Goal: Task Accomplishment & Management: Complete application form

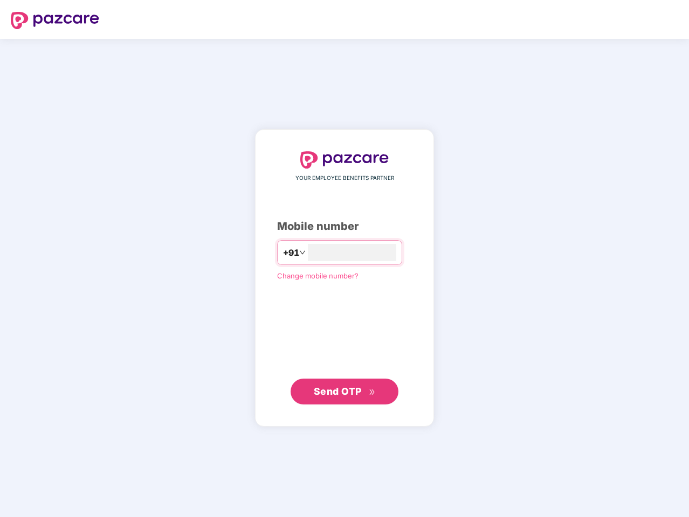
click at [344, 259] on input "number" at bounding box center [352, 252] width 88 height 17
click at [55, 20] on img at bounding box center [55, 20] width 88 height 17
click at [283, 253] on span "+91" at bounding box center [291, 252] width 16 height 13
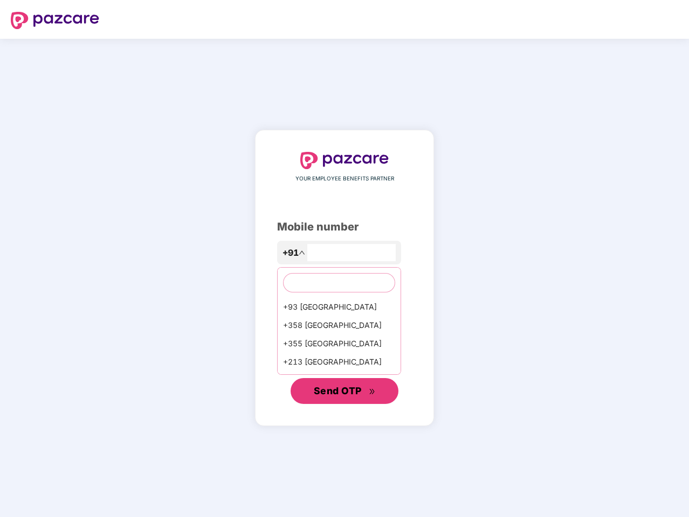
click at [344, 392] on span "Send OTP" at bounding box center [338, 390] width 48 height 11
